Goal: Information Seeking & Learning: Learn about a topic

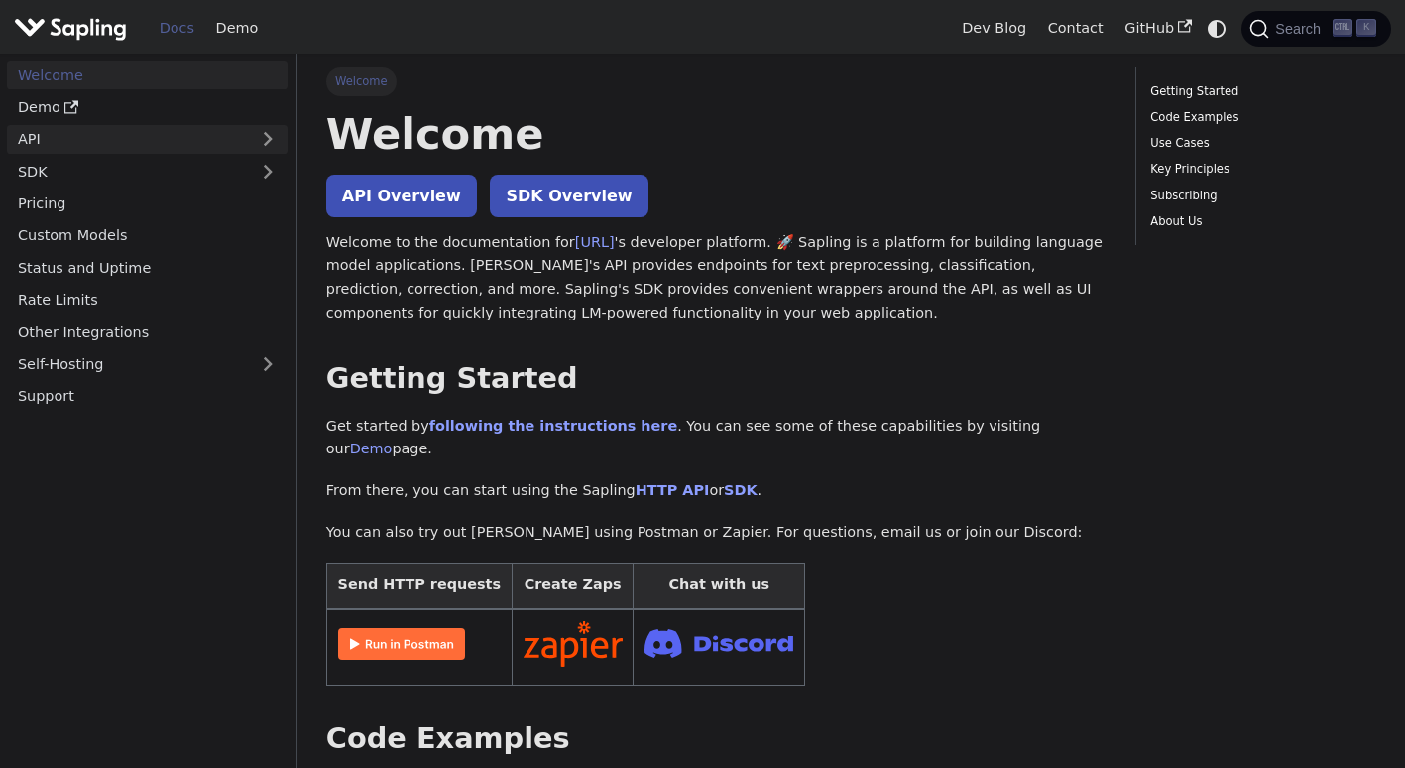
click at [131, 137] on link "API" at bounding box center [127, 139] width 241 height 29
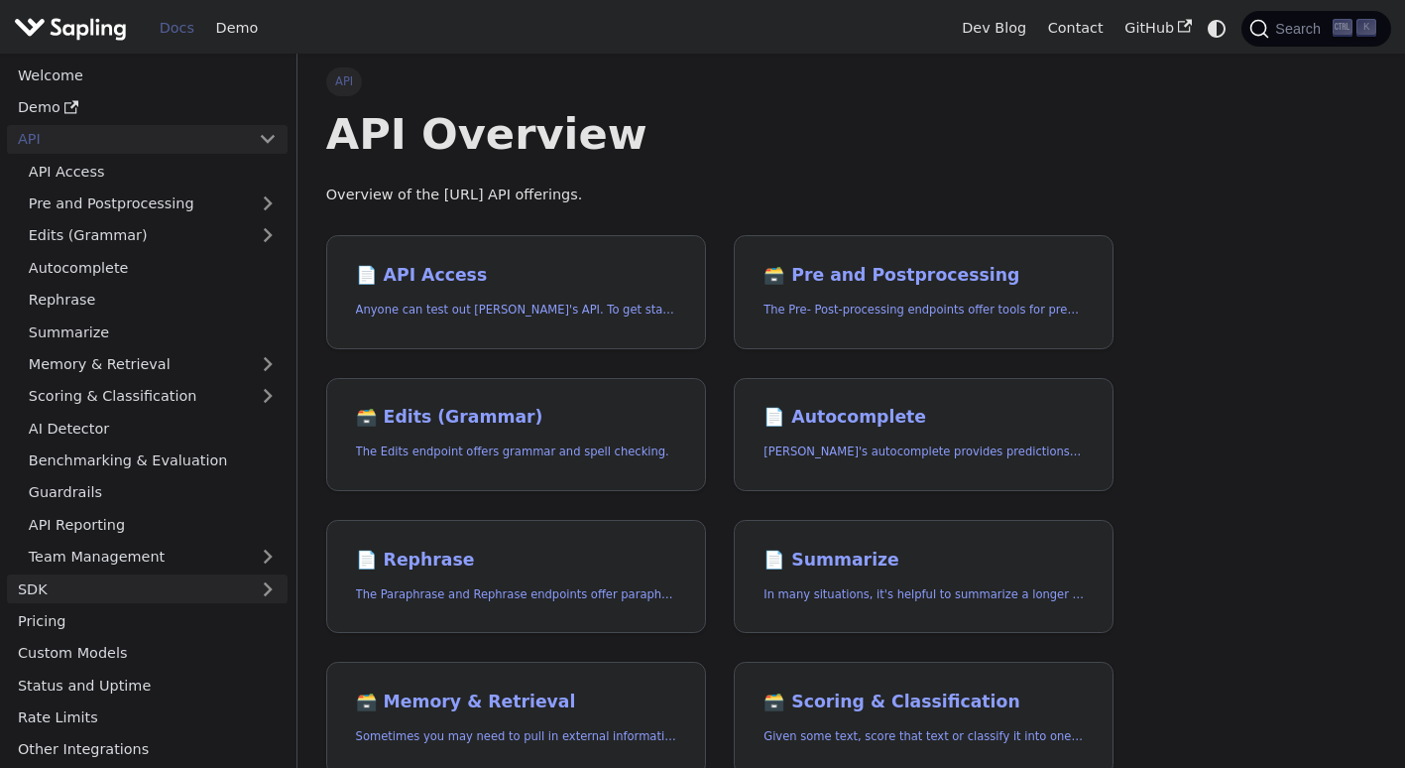
click at [109, 576] on link "SDK" at bounding box center [127, 588] width 241 height 29
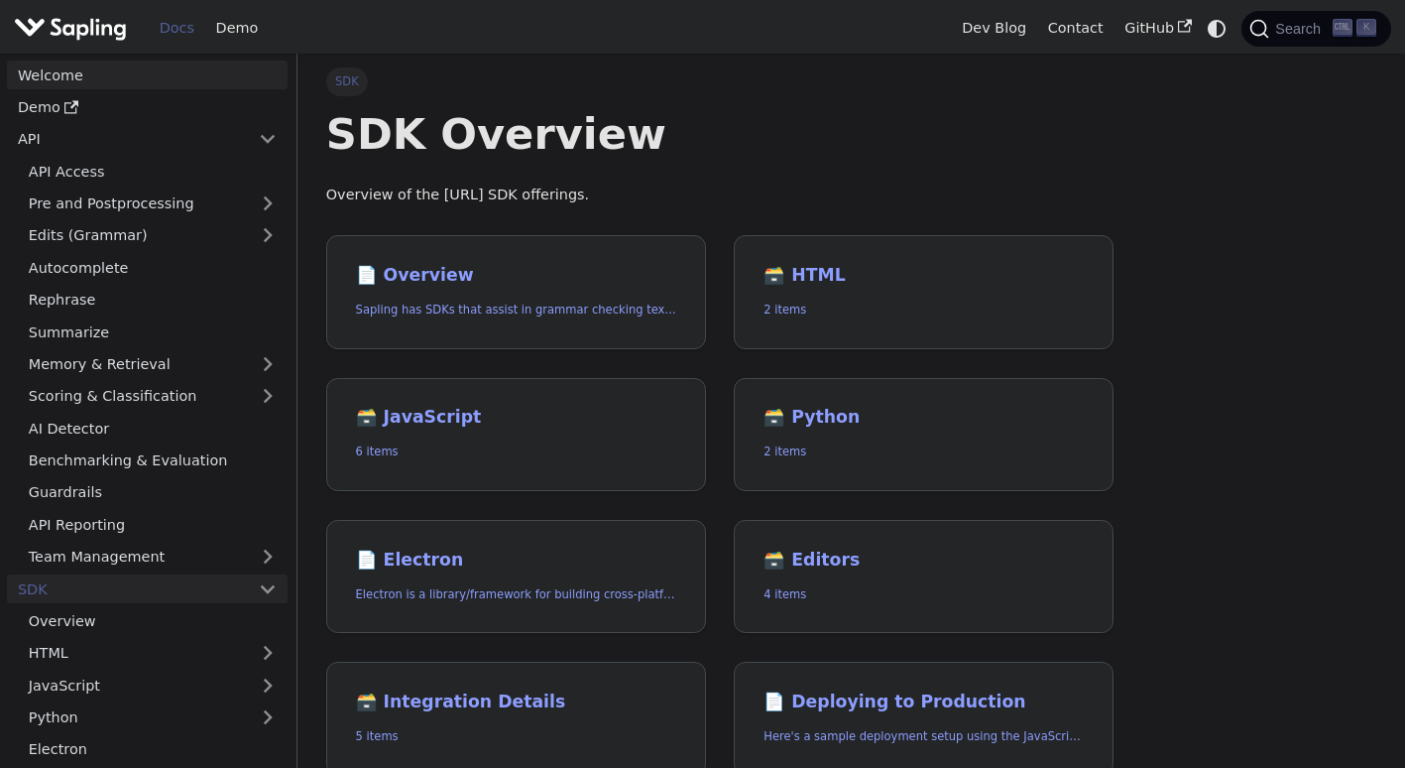
click at [93, 68] on link "Welcome" at bounding box center [147, 74] width 281 height 29
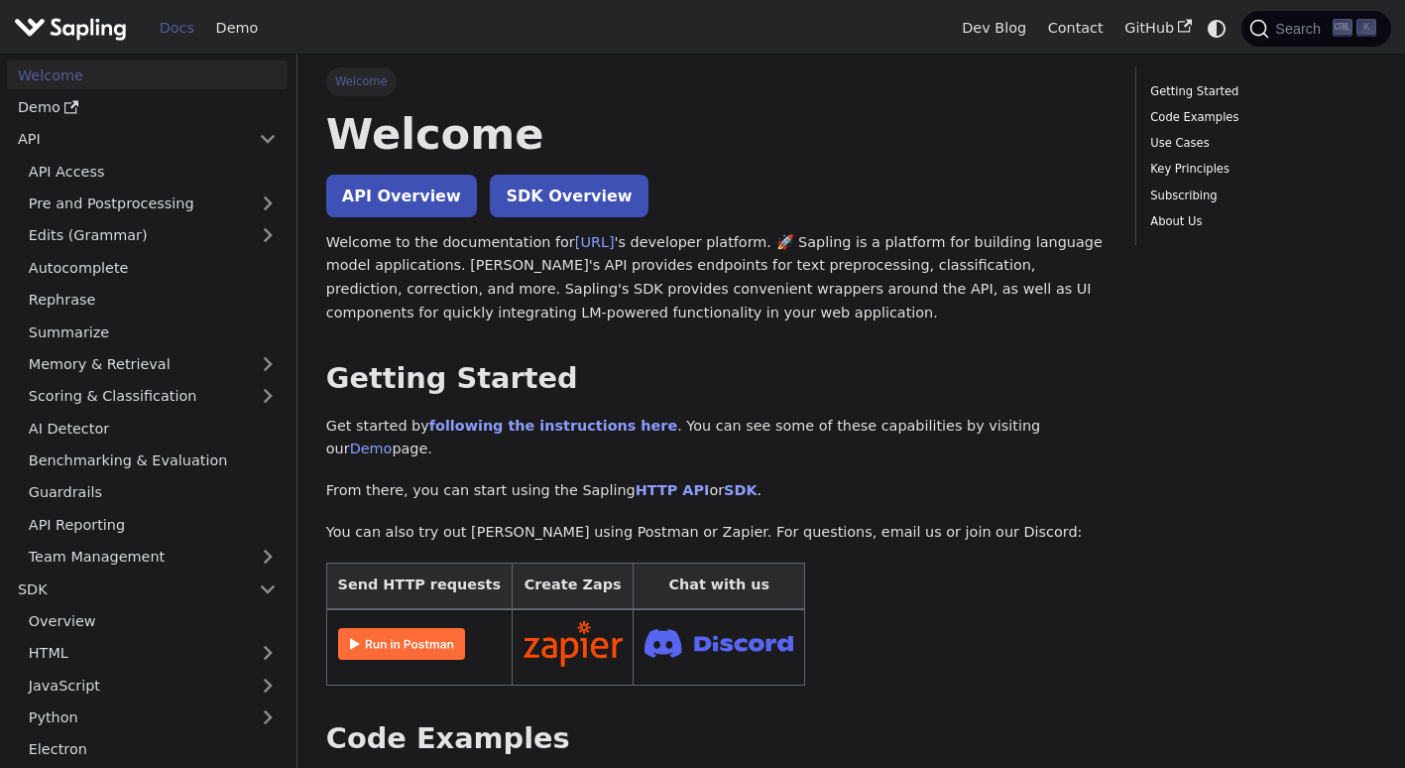
click at [57, 26] on img "Main" at bounding box center [70, 28] width 113 height 29
click at [252, 30] on link "Demo" at bounding box center [236, 28] width 63 height 31
click at [575, 249] on link "[URL]" at bounding box center [595, 242] width 40 height 16
